Goal: Task Accomplishment & Management: Manage account settings

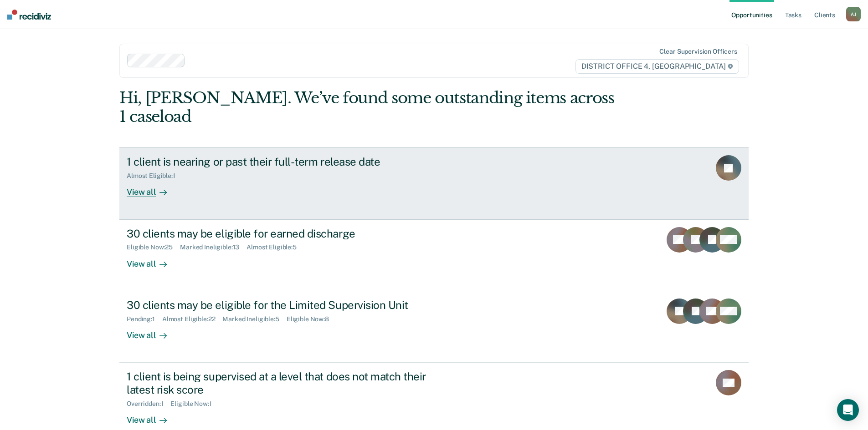
click at [148, 180] on div "View all" at bounding box center [152, 189] width 51 height 18
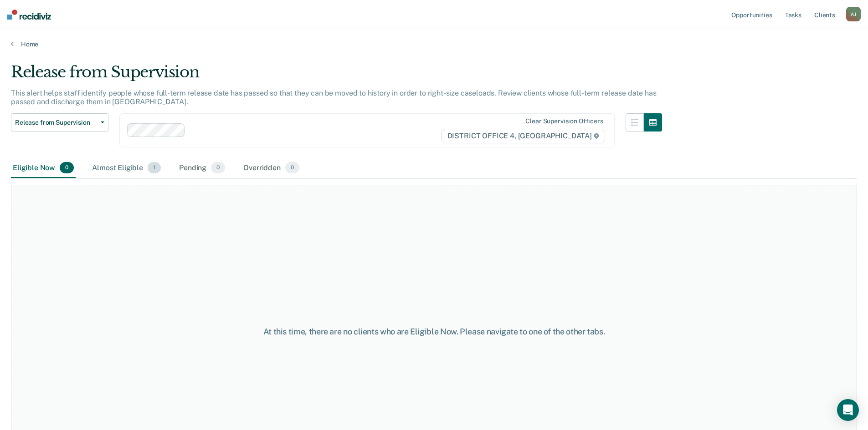
click at [118, 169] on div "Almost Eligible 1" at bounding box center [126, 168] width 72 height 20
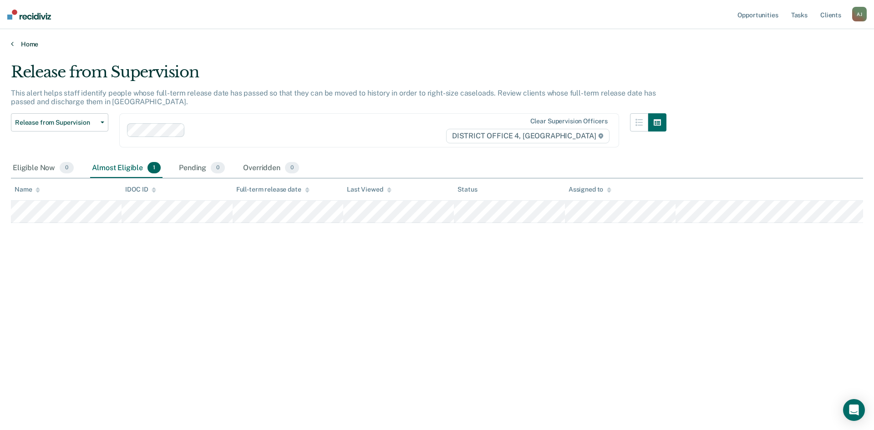
click at [28, 45] on link "Home" at bounding box center [437, 44] width 853 height 8
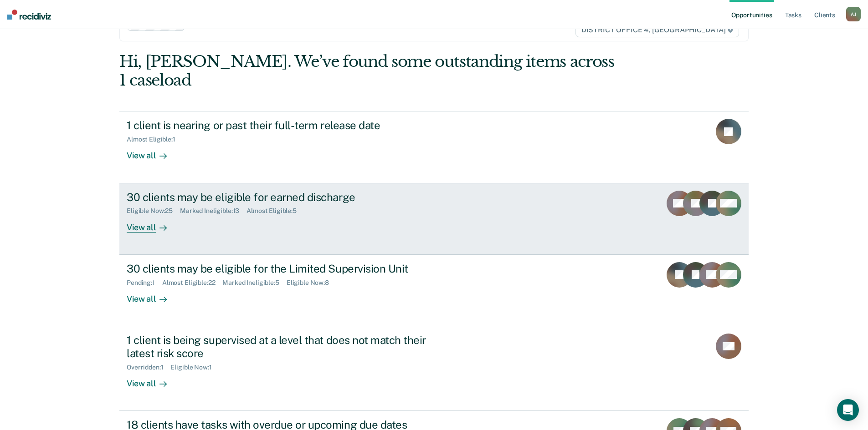
scroll to position [107, 0]
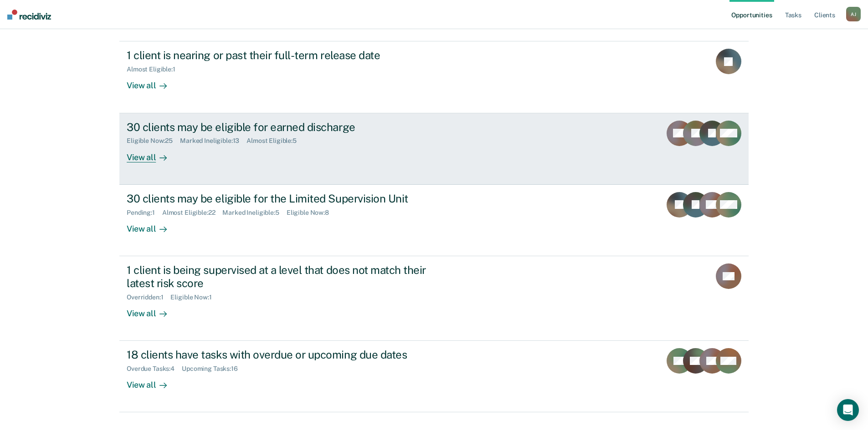
click at [140, 145] on div "View all" at bounding box center [152, 154] width 51 height 18
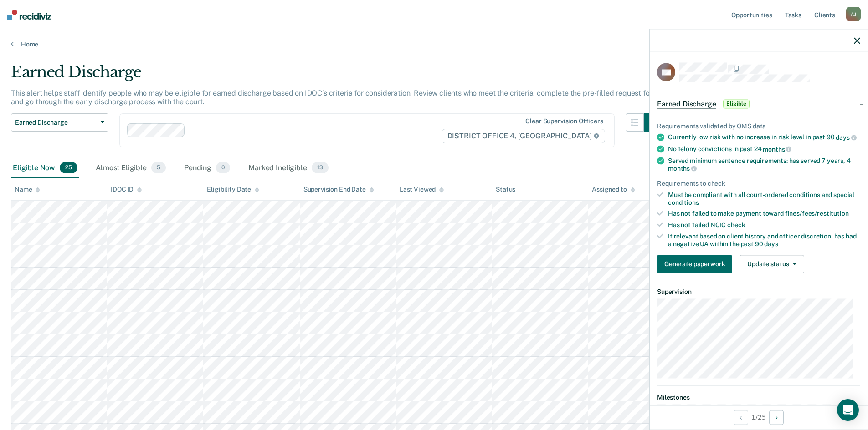
click at [856, 39] on icon "button" at bounding box center [856, 40] width 6 height 6
click at [859, 41] on icon "button" at bounding box center [856, 40] width 6 height 6
click at [789, 273] on button "Update status" at bounding box center [771, 264] width 64 height 18
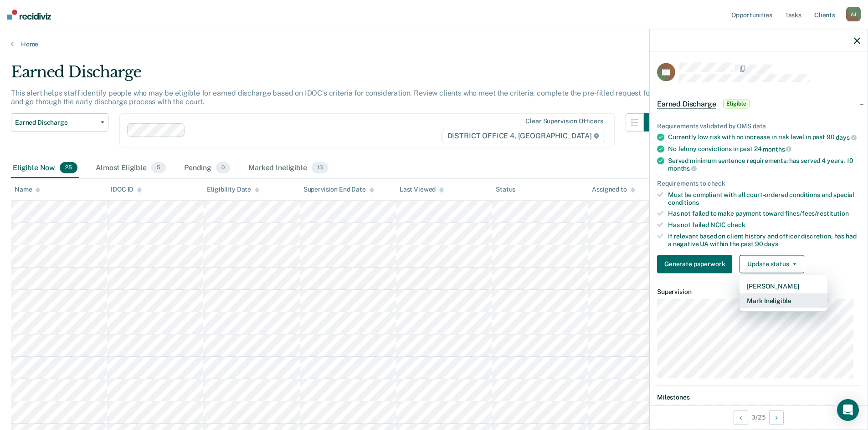
click at [757, 308] on button "Mark Ineligible" at bounding box center [783, 300] width 88 height 15
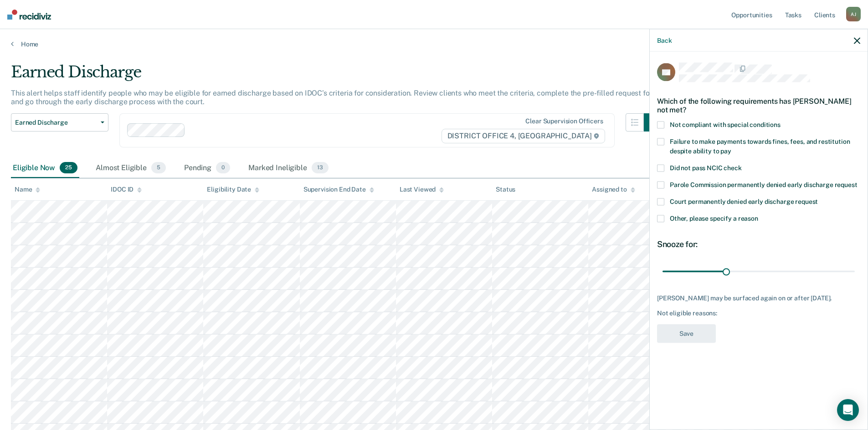
click at [859, 40] on icon "button" at bounding box center [856, 40] width 6 height 6
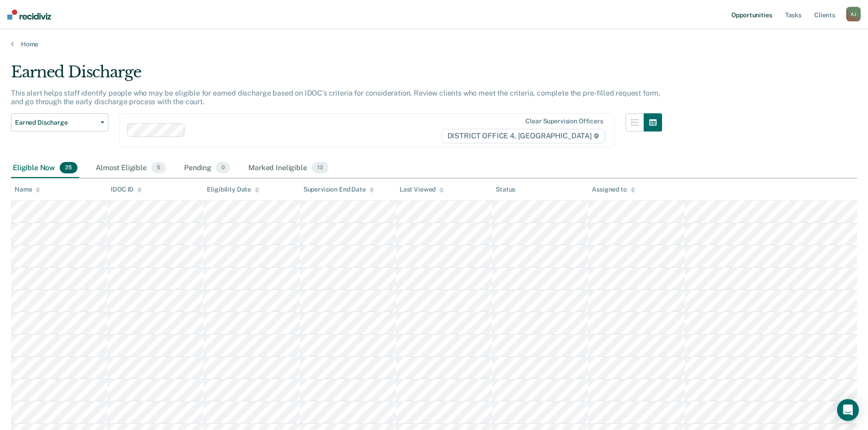
click at [756, 15] on link "Opportunities" at bounding box center [751, 14] width 44 height 29
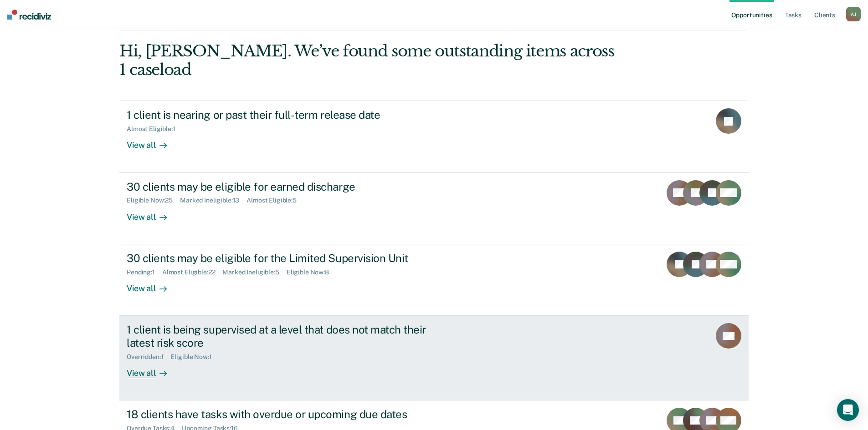
scroll to position [15, 0]
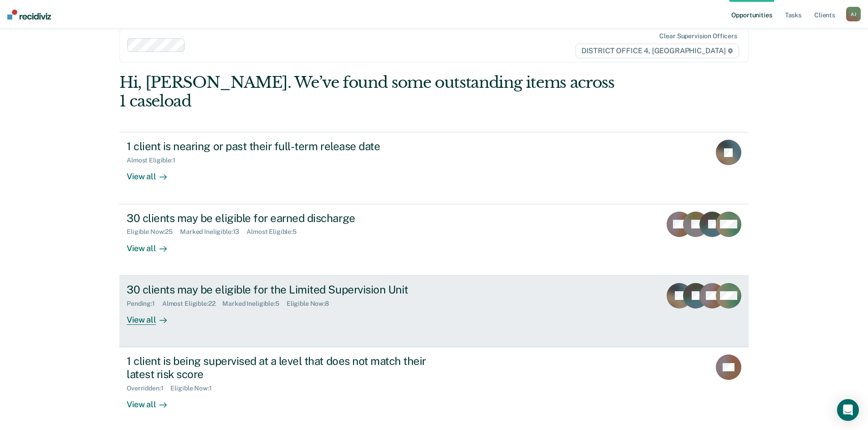
click at [367, 295] on div "30 clients may be eligible for the Limited Supervision Unit Pending : 1 Almost …" at bounding box center [298, 304] width 342 height 42
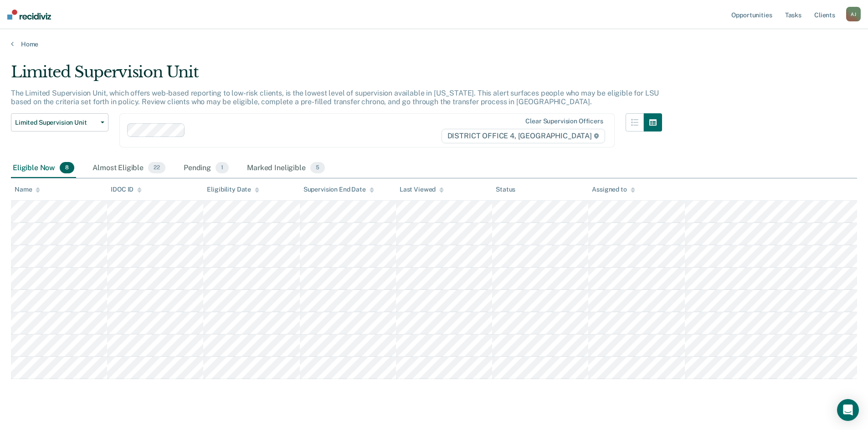
scroll to position [15, 0]
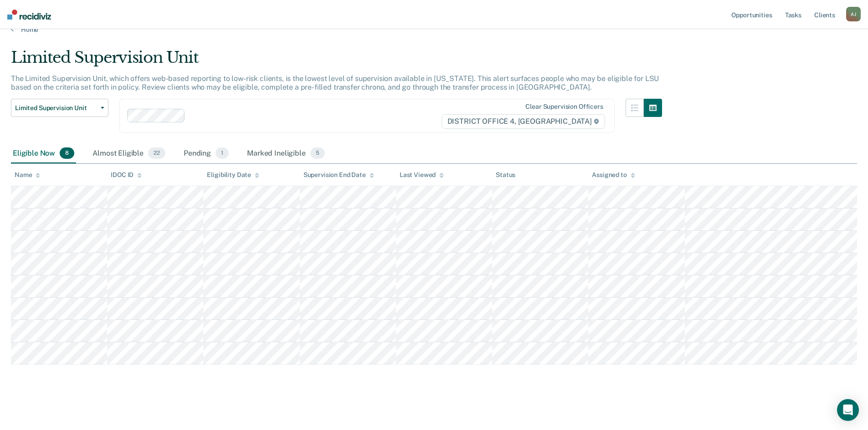
click at [781, 17] on ul "Opportunities Tasks Client s" at bounding box center [787, 14] width 117 height 29
click at [797, 15] on link "Tasks" at bounding box center [793, 14] width 20 height 29
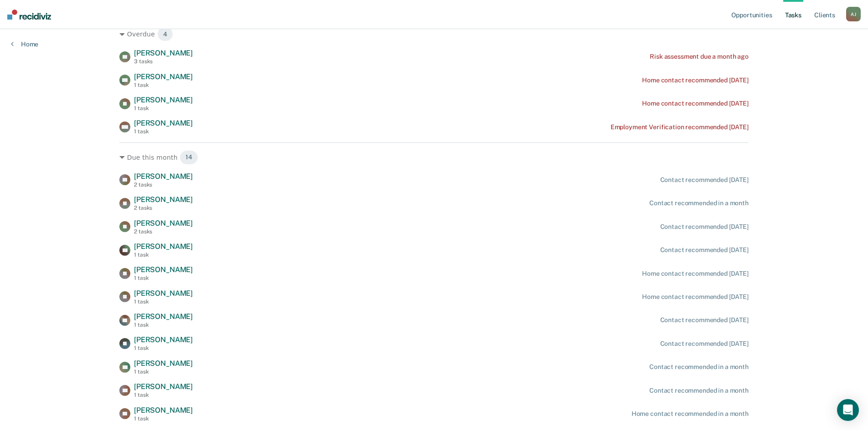
scroll to position [60, 0]
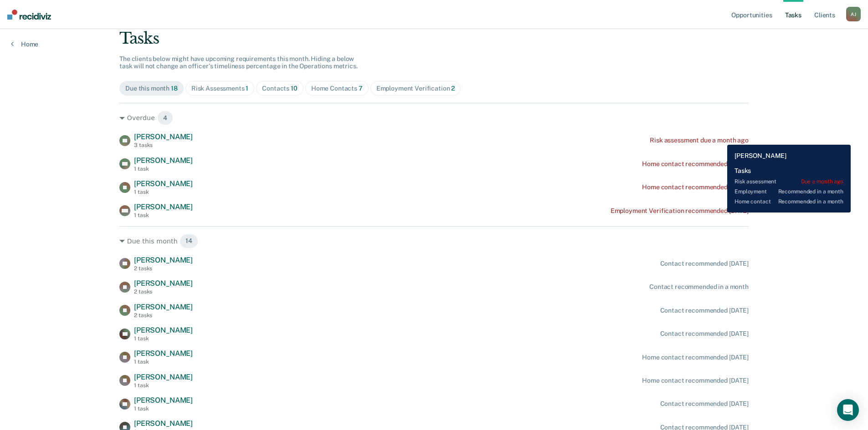
click at [720, 138] on div "Risk assessment due a month ago" at bounding box center [698, 141] width 99 height 8
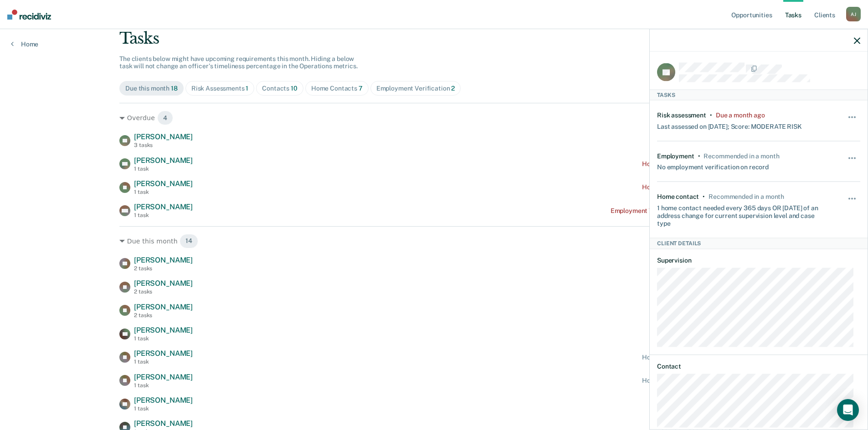
click at [858, 37] on button "button" at bounding box center [856, 40] width 6 height 8
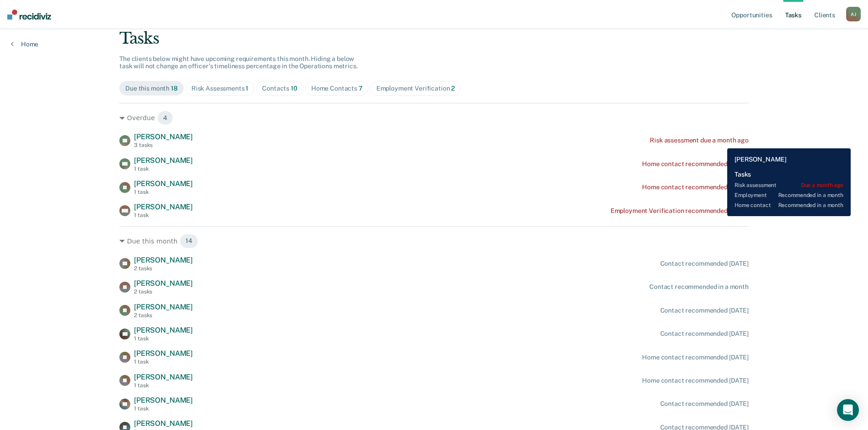
click at [720, 142] on div "Risk assessment due a month ago" at bounding box center [698, 141] width 99 height 8
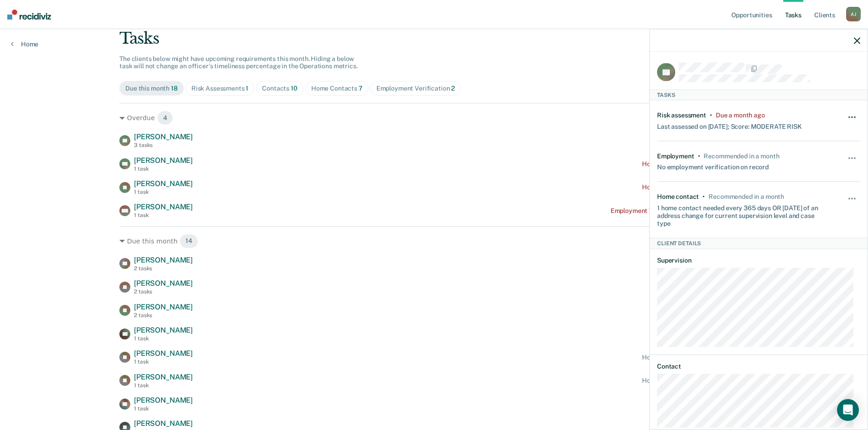
click at [844, 115] on button "button" at bounding box center [851, 121] width 15 height 15
click at [856, 39] on icon "button" at bounding box center [856, 40] width 6 height 6
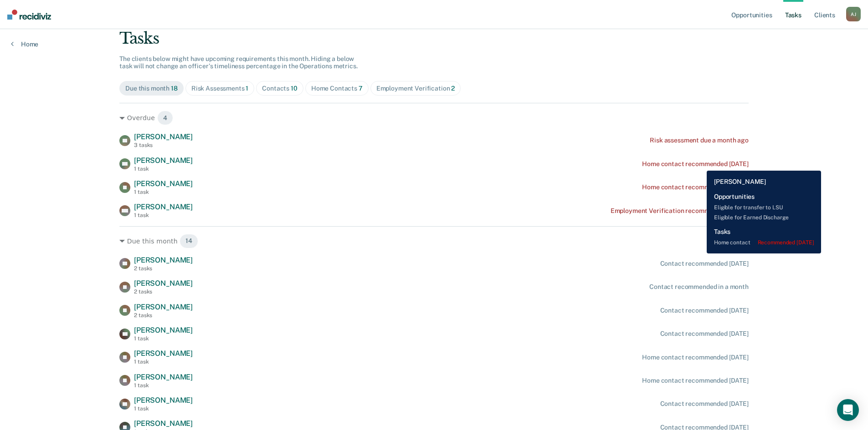
click at [700, 164] on div "Home contact recommended [DATE]" at bounding box center [695, 164] width 107 height 8
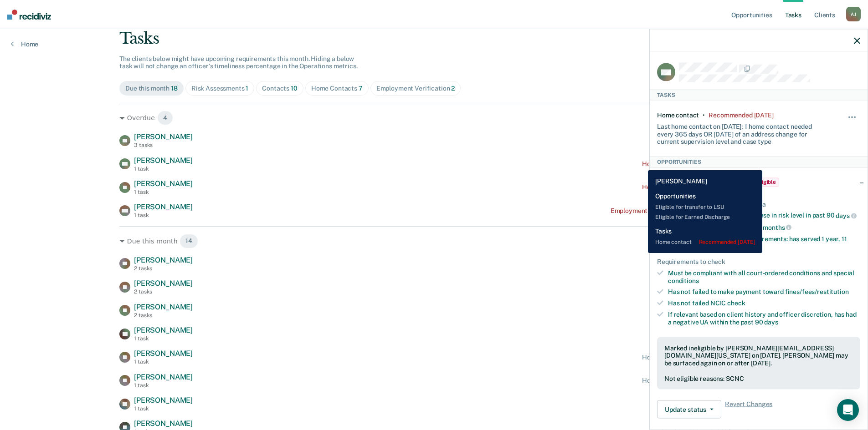
click at [642, 163] on div "Home contact recommended [DATE]" at bounding box center [695, 164] width 107 height 8
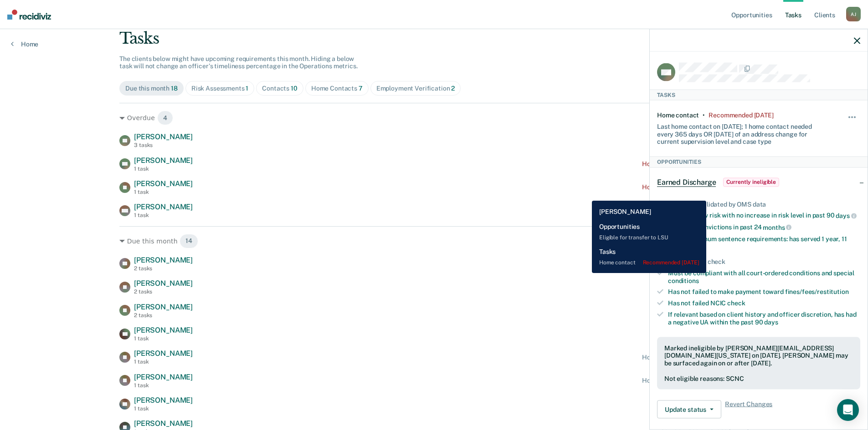
click at [585, 194] on div "[PERSON_NAME] [PERSON_NAME] 1 task Home contact recommended [DATE]" at bounding box center [433, 187] width 629 height 16
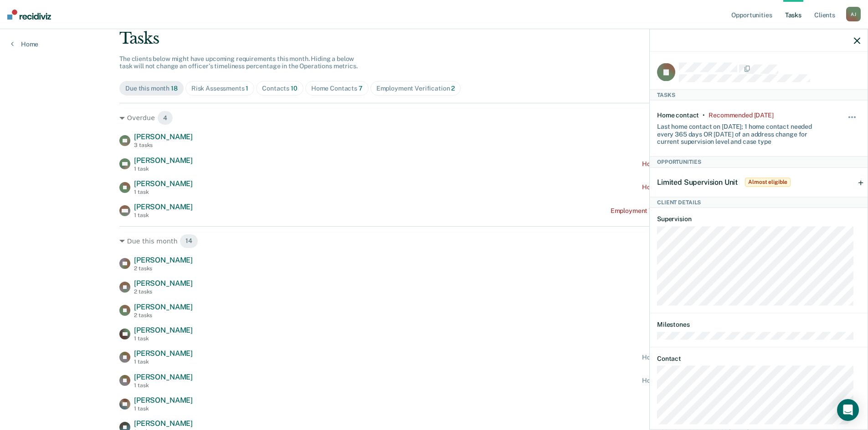
click at [858, 36] on div at bounding box center [758, 40] width 218 height 23
click at [856, 37] on button "button" at bounding box center [856, 40] width 6 height 8
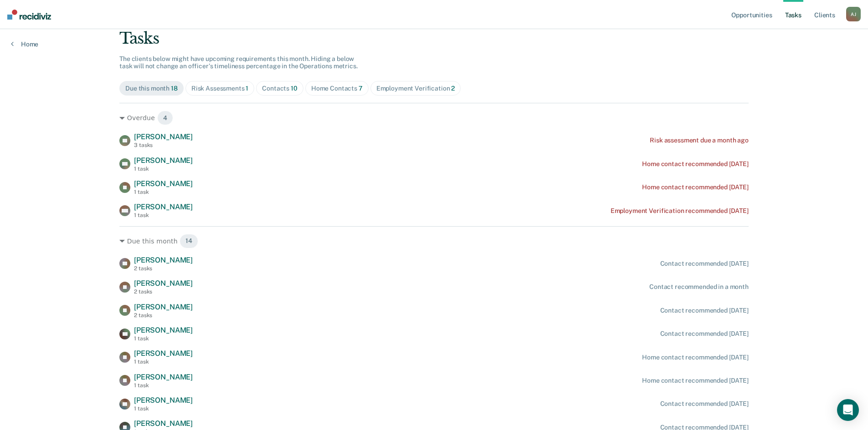
scroll to position [0, 0]
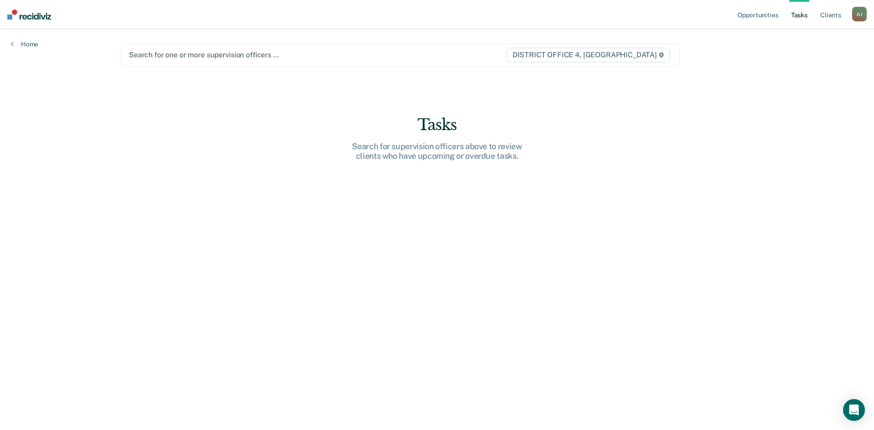
click at [231, 57] on div at bounding box center [317, 55] width 377 height 10
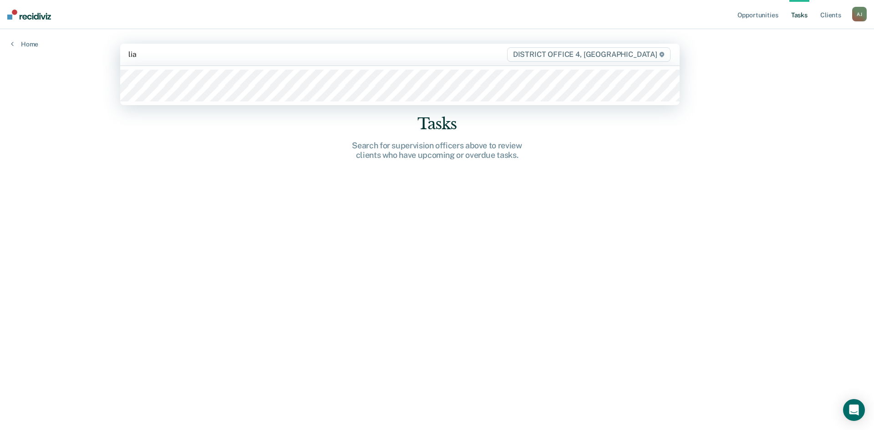
type input "[PERSON_NAME]"
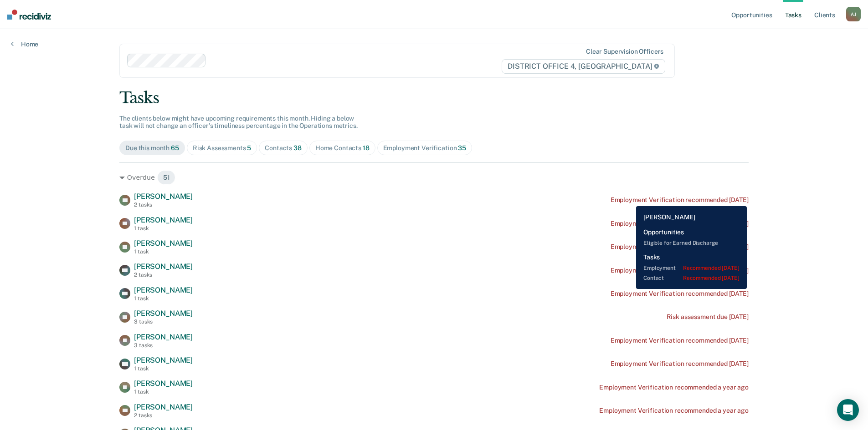
click at [629, 199] on div "Employment Verification recommended [DATE]" at bounding box center [679, 200] width 138 height 8
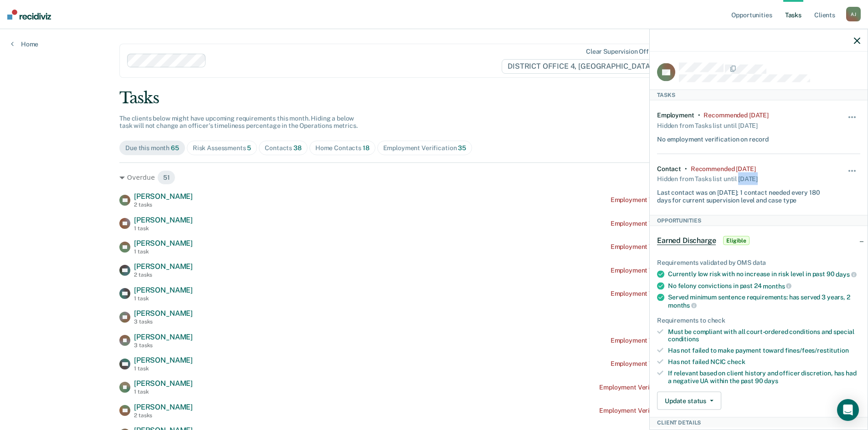
drag, startPoint x: 762, startPoint y: 179, endPoint x: 740, endPoint y: 180, distance: 22.4
click at [740, 180] on div "Contact • Recommended [DATE] Hidden from Tasks list until [DATE] Last contact w…" at bounding box center [741, 184] width 169 height 39
drag, startPoint x: 784, startPoint y: 115, endPoint x: 702, endPoint y: 117, distance: 82.0
click at [702, 117] on div "Employment • Recommended [DATE] Hidden from Tasks list until [DATE] No employme…" at bounding box center [741, 127] width 169 height 32
drag, startPoint x: 791, startPoint y: 168, endPoint x: 688, endPoint y: 167, distance: 102.9
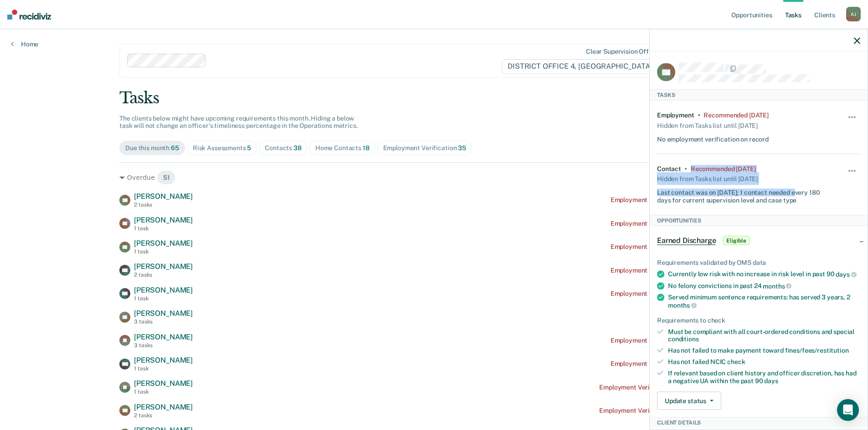
click at [688, 167] on div "Contact • Recommended [DATE] Hidden from Tasks list until [DATE] Last contact w…" at bounding box center [741, 184] width 169 height 39
click at [688, 167] on div "Contact • Recommended [DATE]" at bounding box center [706, 169] width 98 height 8
drag, startPoint x: 787, startPoint y: 169, endPoint x: 690, endPoint y: 167, distance: 96.6
click at [690, 167] on div "Contact • Recommended [DATE] Hidden from Tasks list until [DATE] Last contact w…" at bounding box center [741, 184] width 169 height 39
click at [856, 37] on icon "button" at bounding box center [856, 40] width 6 height 6
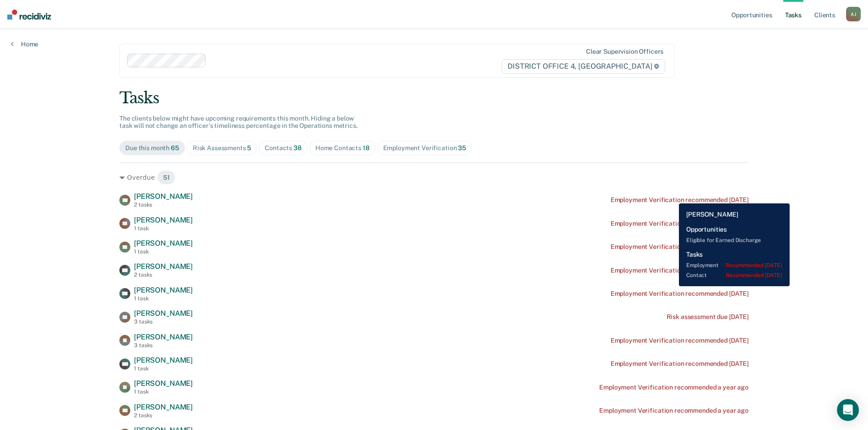
click at [672, 197] on div "Employment Verification recommended [DATE]" at bounding box center [679, 200] width 138 height 8
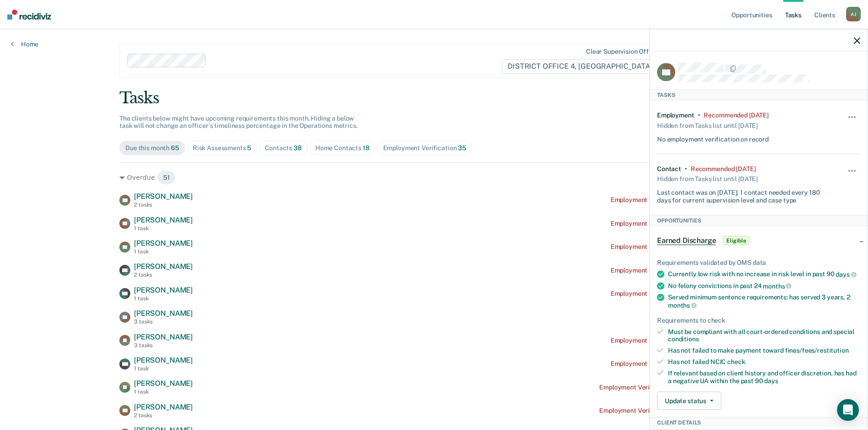
drag, startPoint x: 782, startPoint y: 114, endPoint x: 700, endPoint y: 114, distance: 82.0
click at [700, 114] on div "Employment • Recommended [DATE] Hidden from Tasks list until [DATE] No employme…" at bounding box center [741, 127] width 169 height 32
drag, startPoint x: 782, startPoint y: 166, endPoint x: 688, endPoint y: 167, distance: 93.8
click at [688, 167] on div "Contact • Recommended [DATE] Hidden from Tasks list until [DATE] Last contact w…" at bounding box center [741, 184] width 169 height 39
click at [813, 146] on div "Employment • Recommended [DATE] Hidden from Tasks list until [DATE] No employme…" at bounding box center [758, 127] width 203 height 54
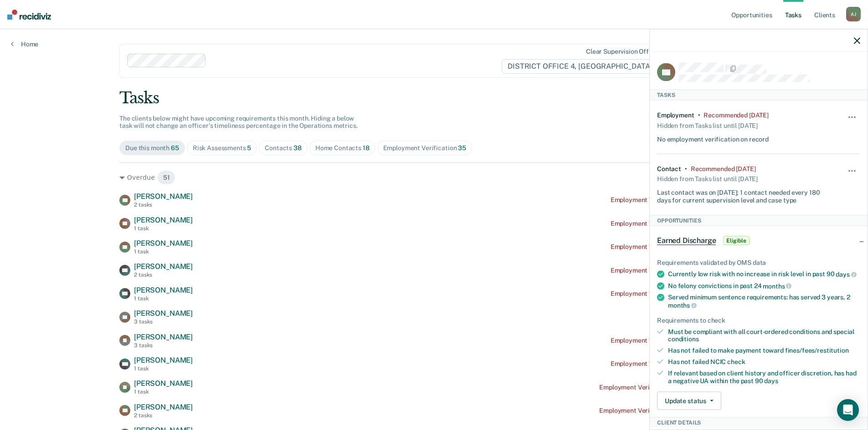
click at [862, 38] on div at bounding box center [758, 40] width 218 height 23
click at [856, 41] on icon "button" at bounding box center [856, 40] width 6 height 6
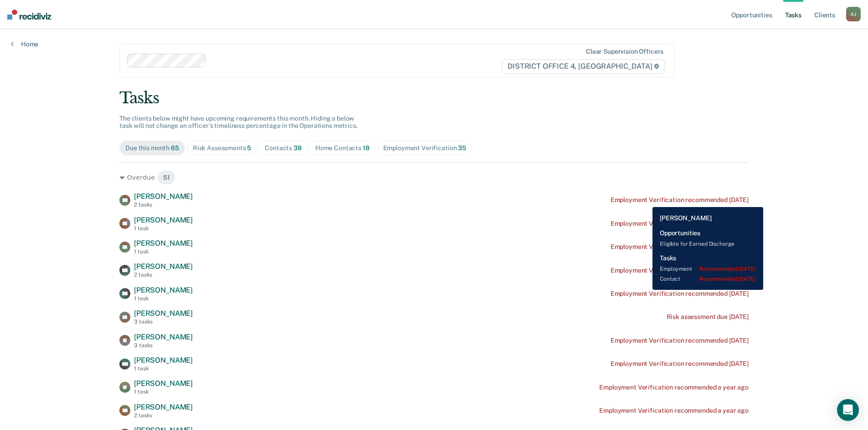
click at [645, 200] on div "Employment Verification recommended [DATE]" at bounding box center [679, 200] width 138 height 8
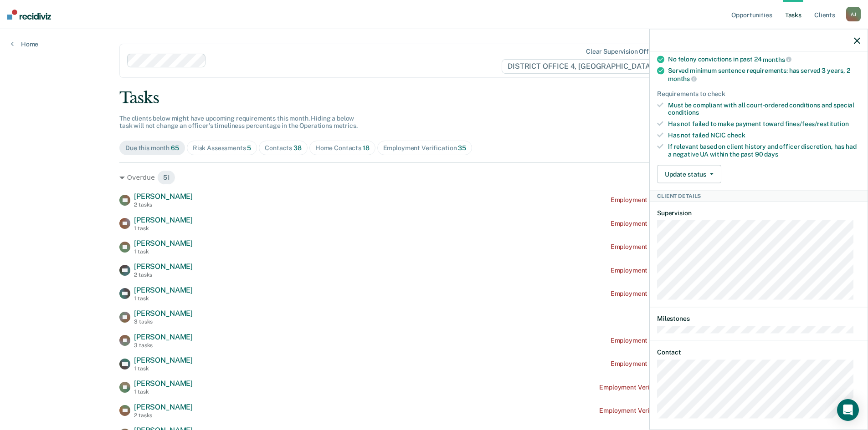
scroll to position [242, 0]
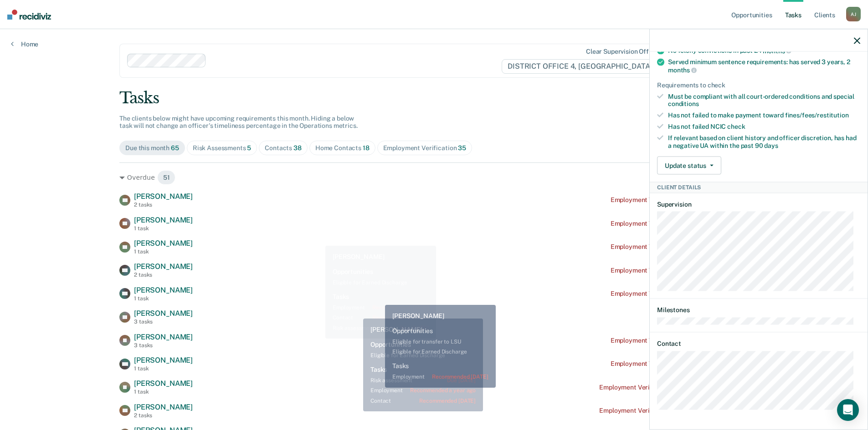
click at [378, 298] on div "CO [PERSON_NAME] 1 task Employment Verification recommended [DATE]" at bounding box center [433, 294] width 629 height 16
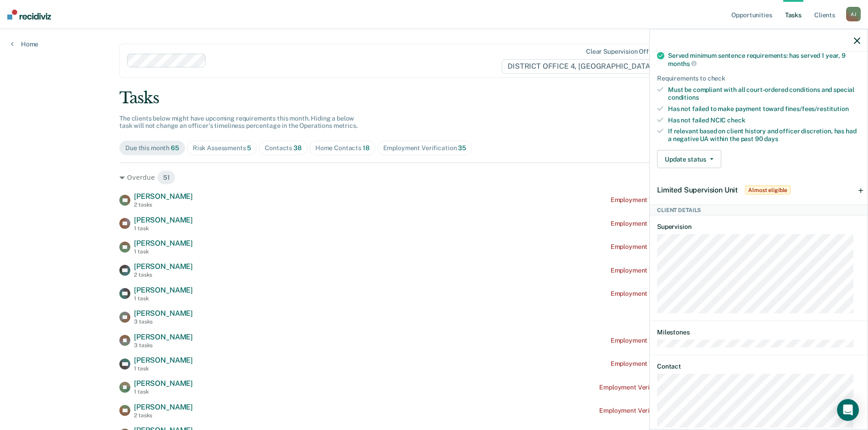
click at [852, 40] on div at bounding box center [758, 40] width 218 height 23
click at [858, 41] on icon "button" at bounding box center [856, 40] width 6 height 6
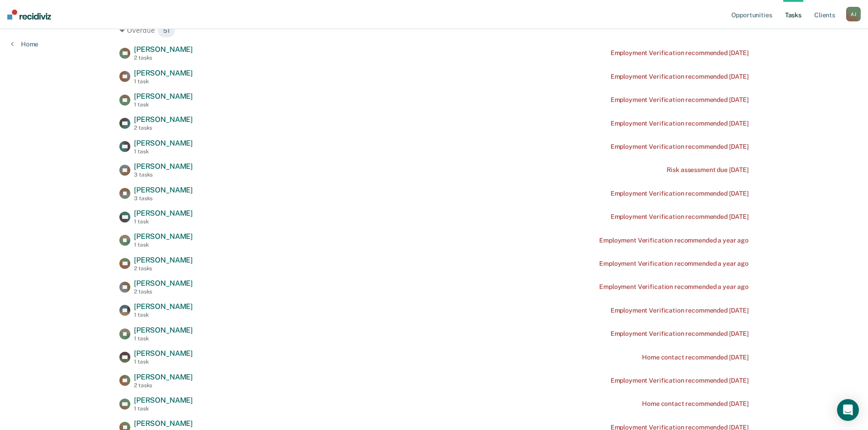
scroll to position [137, 0]
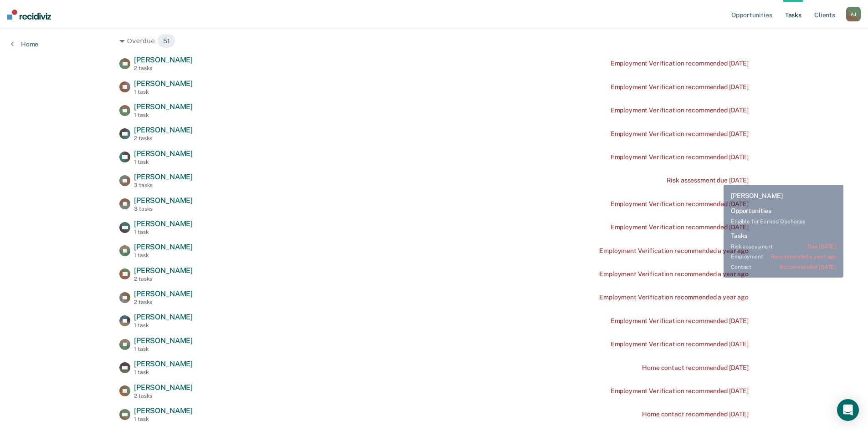
click at [715, 180] on div "Risk assessment due [DATE]" at bounding box center [707, 181] width 82 height 8
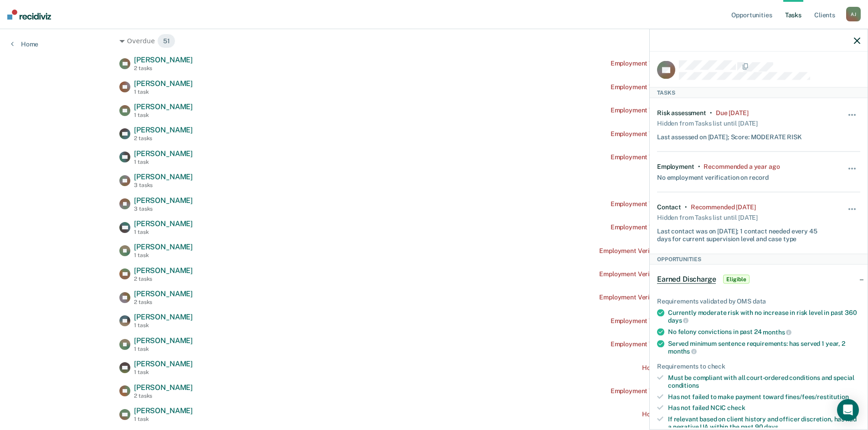
scroll to position [0, 0]
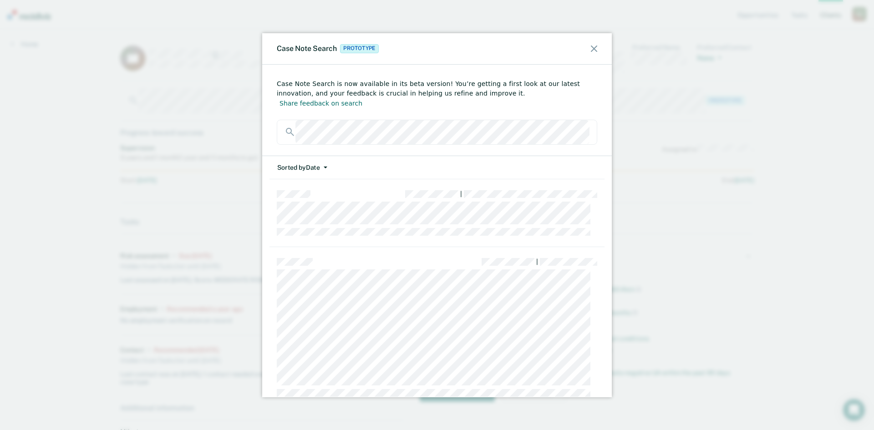
click at [593, 46] on icon at bounding box center [594, 49] width 6 height 6
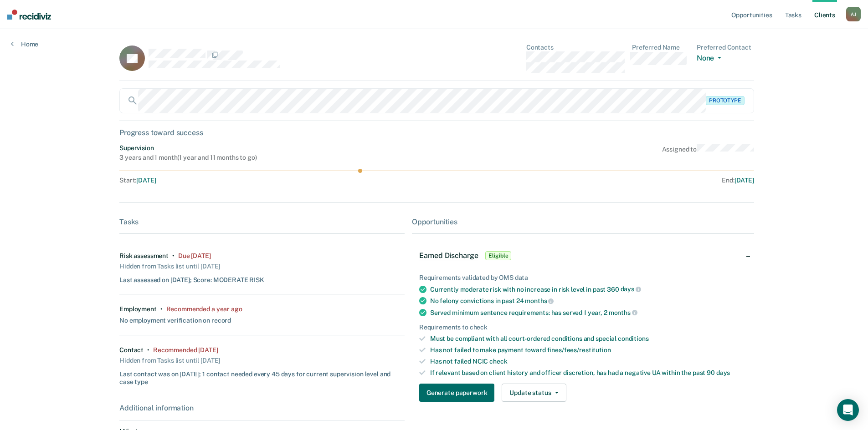
click at [71, 93] on div "Opportunities Tasks Client s [PERSON_NAME] [PERSON_NAME] Profile How it works L…" at bounding box center [434, 322] width 868 height 645
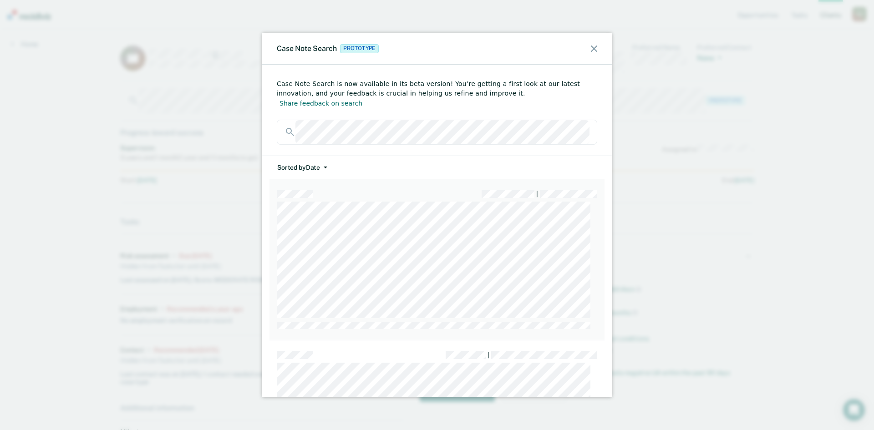
click at [340, 191] on div "|" at bounding box center [437, 259] width 335 height 161
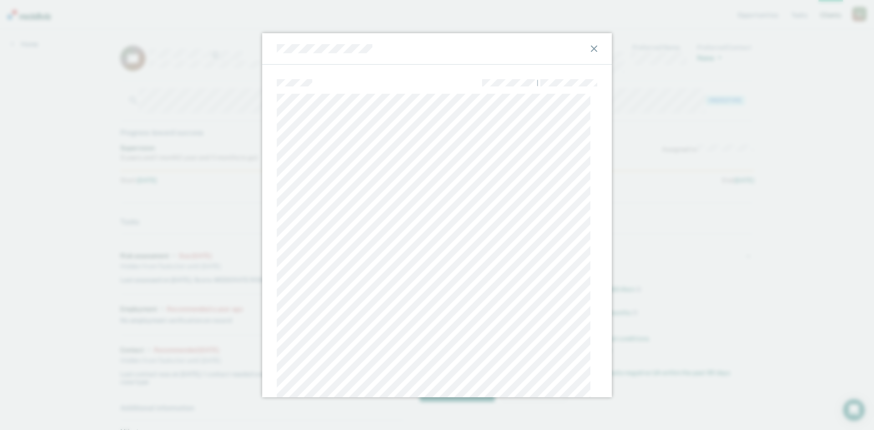
click at [592, 49] on div at bounding box center [437, 48] width 350 height 31
click at [591, 47] on icon at bounding box center [594, 49] width 6 height 6
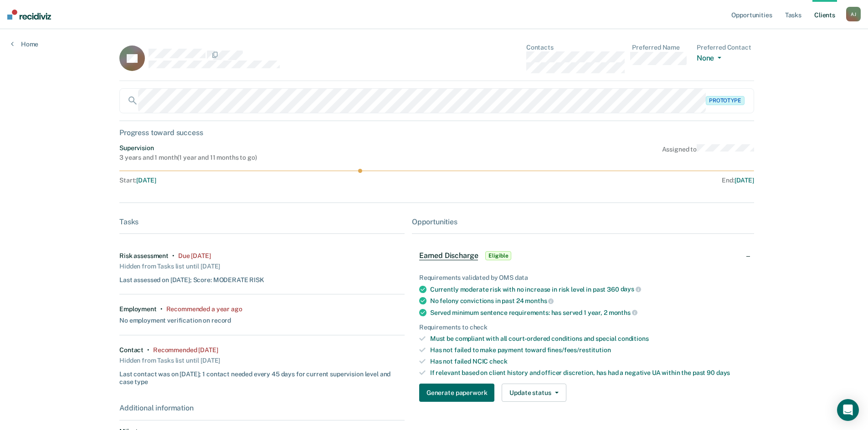
click at [817, 85] on div "Opportunities Tasks Client s [PERSON_NAME] [PERSON_NAME] Profile How it works L…" at bounding box center [434, 322] width 868 height 645
click at [824, 15] on link "Client s" at bounding box center [824, 14] width 25 height 29
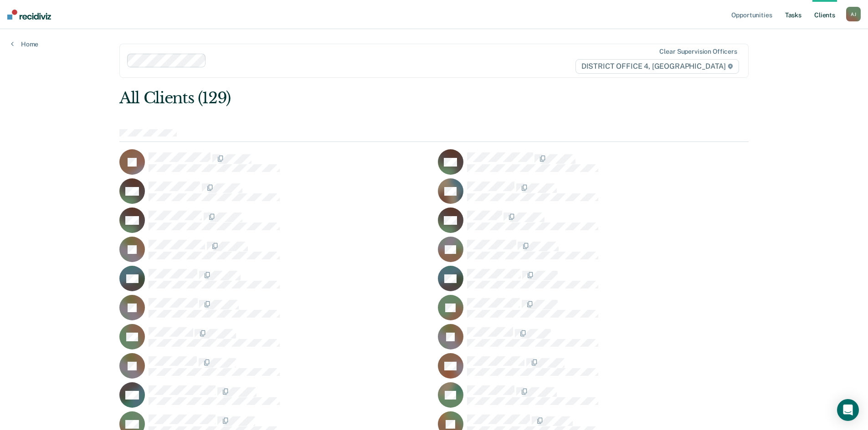
click at [790, 14] on link "Tasks" at bounding box center [793, 14] width 20 height 29
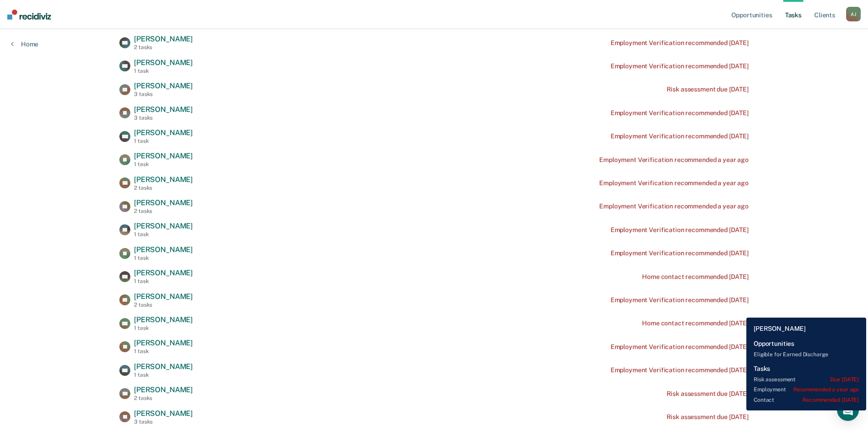
scroll to position [364, 0]
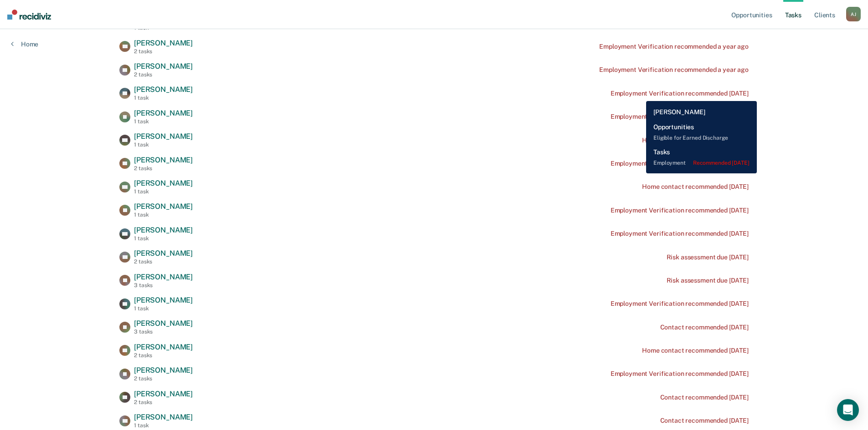
click at [638, 94] on div "Employment Verification recommended [DATE]" at bounding box center [679, 94] width 138 height 8
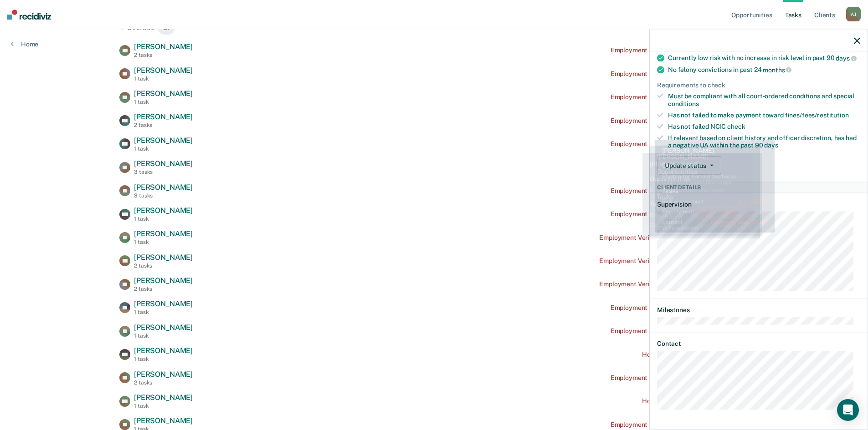
scroll to position [137, 0]
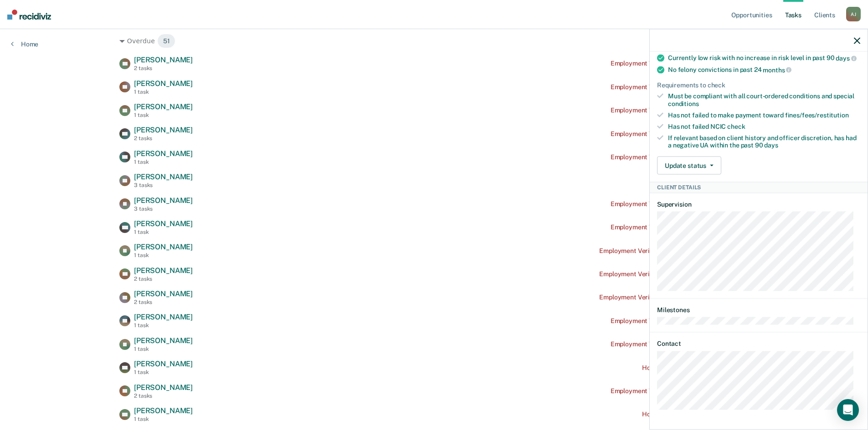
click at [855, 44] on div at bounding box center [758, 40] width 218 height 23
click at [859, 41] on icon "button" at bounding box center [856, 40] width 6 height 6
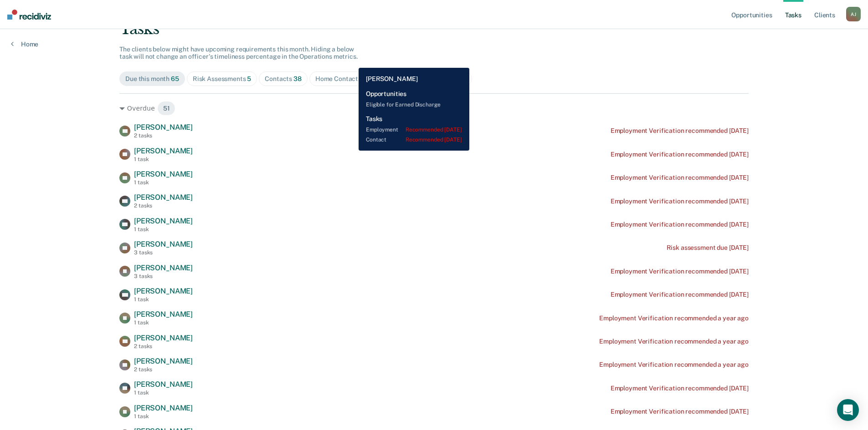
scroll to position [0, 0]
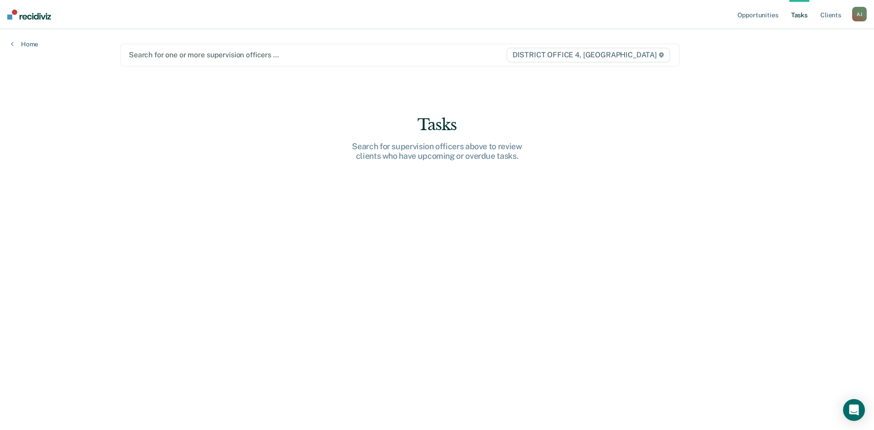
click at [227, 55] on div at bounding box center [317, 55] width 377 height 10
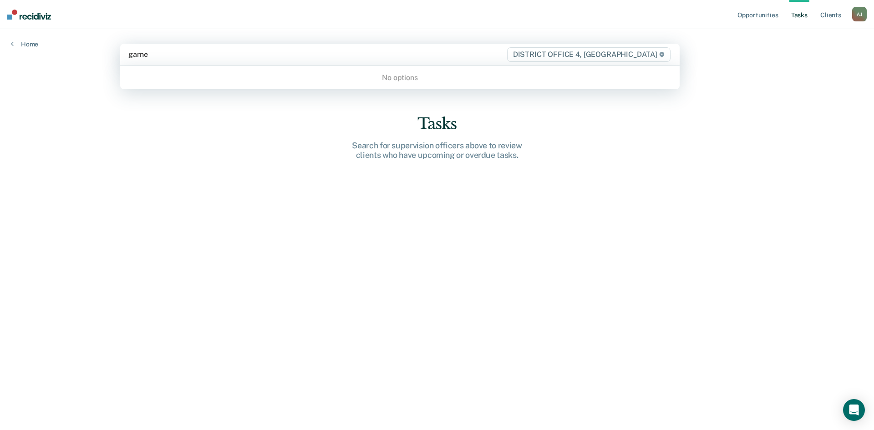
type input "[PERSON_NAME]"
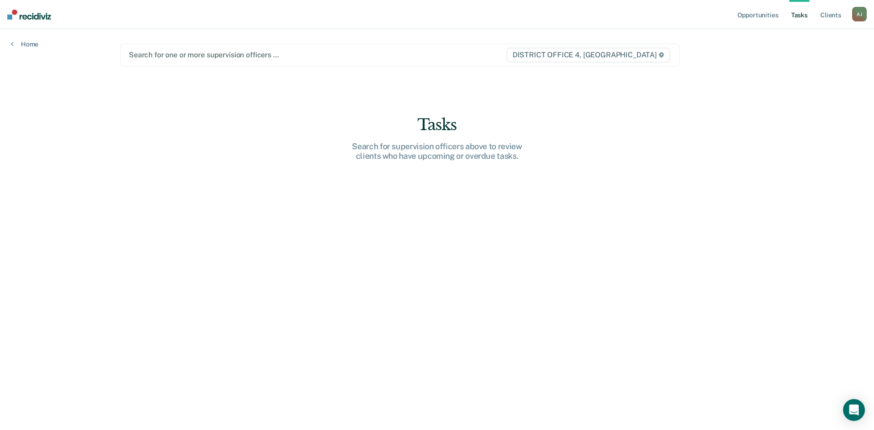
drag, startPoint x: 161, startPoint y: 57, endPoint x: 77, endPoint y: 56, distance: 84.3
click at [77, 56] on div "Opportunities Tasks Client s [PERSON_NAME] [PERSON_NAME] Profile How it works L…" at bounding box center [437, 215] width 874 height 430
click at [243, 57] on div at bounding box center [317, 55] width 377 height 10
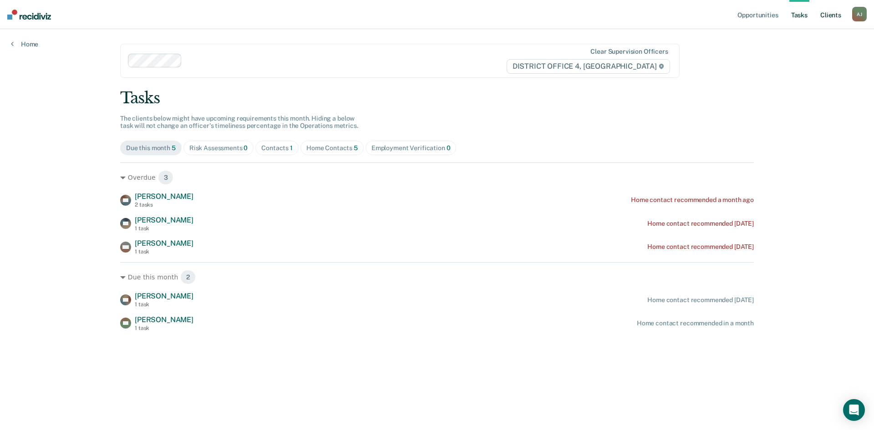
click at [832, 15] on link "Client s" at bounding box center [831, 14] width 25 height 29
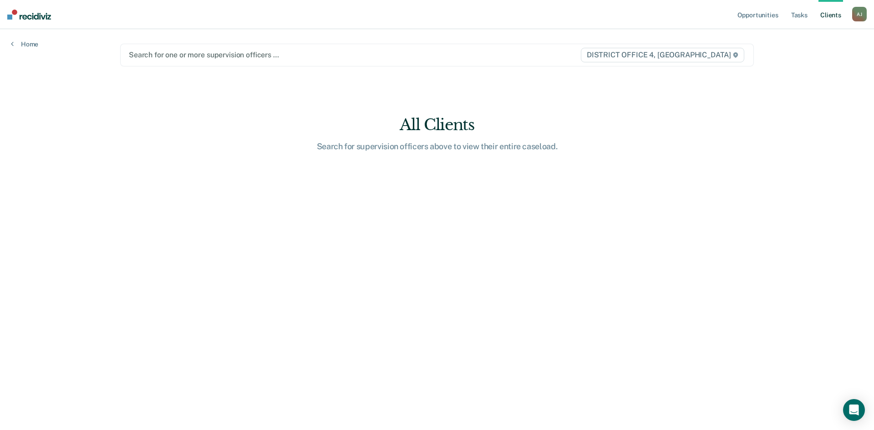
click at [169, 54] on div at bounding box center [344, 55] width 431 height 10
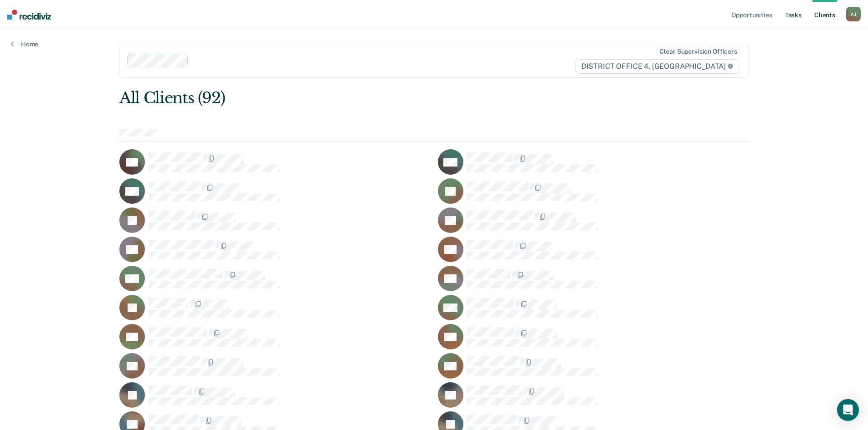
click at [798, 10] on link "Tasks" at bounding box center [793, 14] width 20 height 29
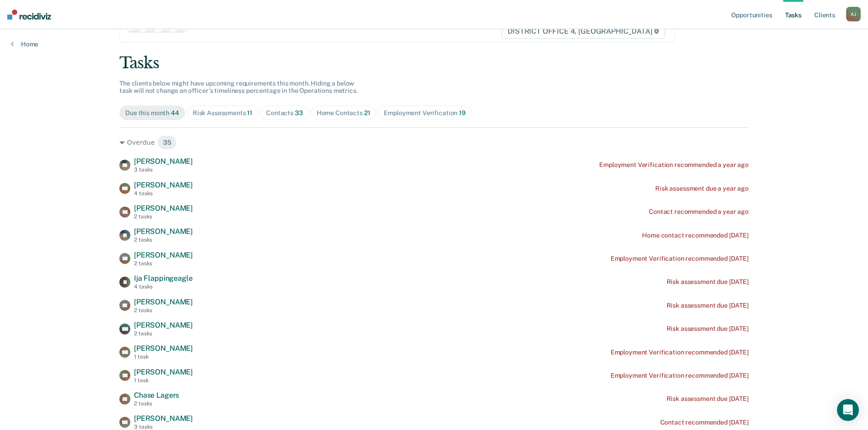
scroll to position [46, 0]
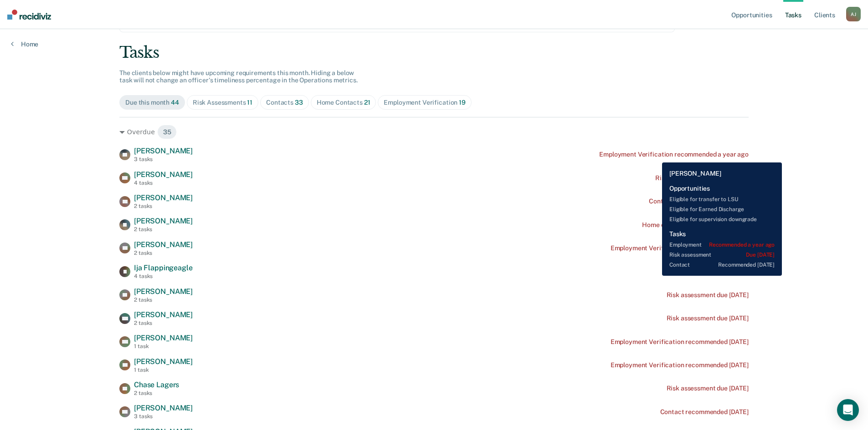
click at [655, 156] on div "Employment Verification recommended a year ago" at bounding box center [673, 155] width 149 height 8
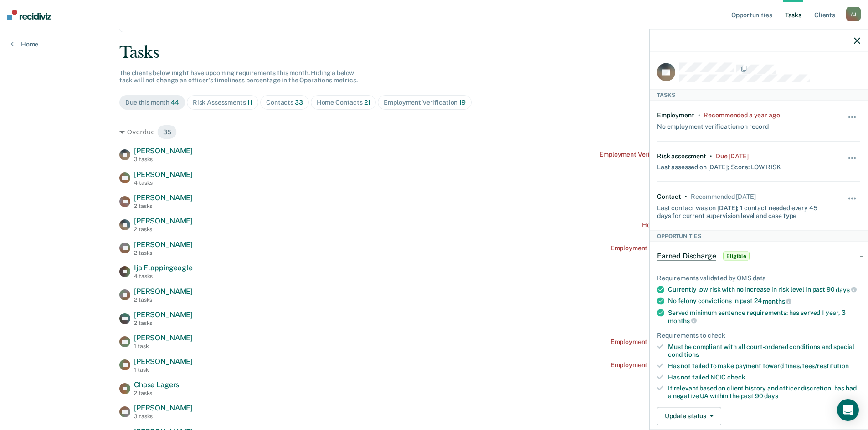
click at [856, 39] on icon "button" at bounding box center [856, 40] width 6 height 6
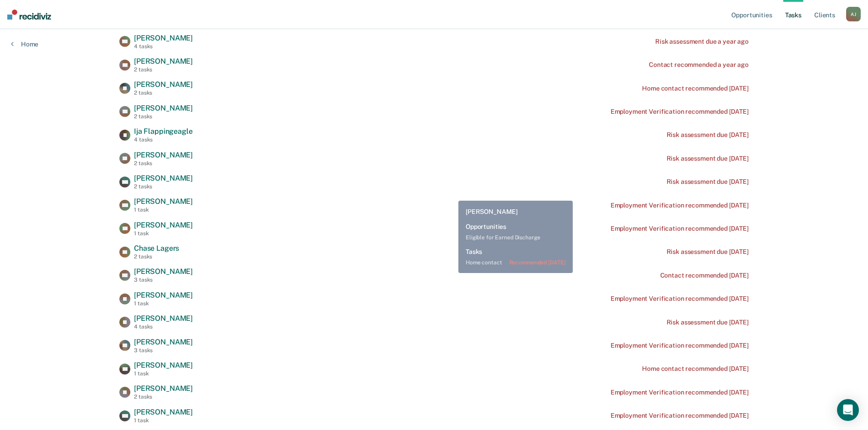
scroll to position [0, 0]
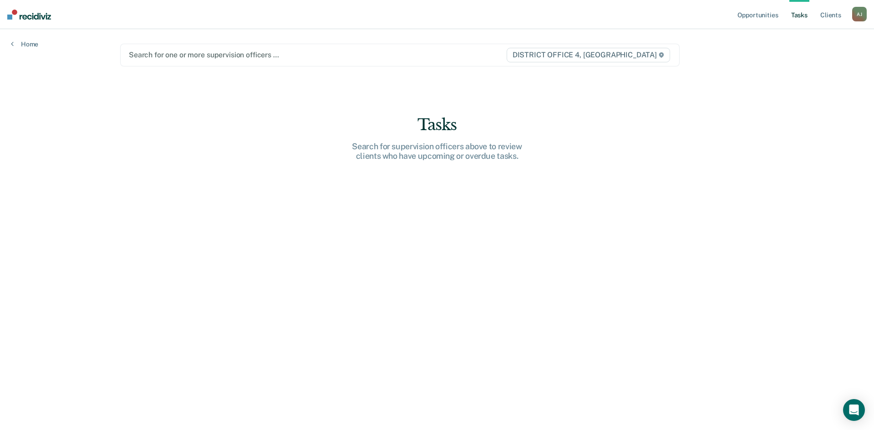
click at [371, 60] on div at bounding box center [317, 55] width 377 height 10
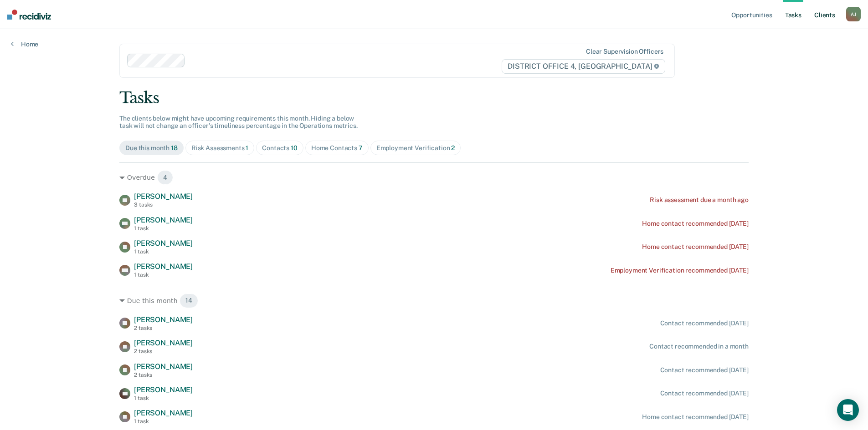
click at [824, 16] on link "Client s" at bounding box center [824, 14] width 25 height 29
